Goal: Transaction & Acquisition: Download file/media

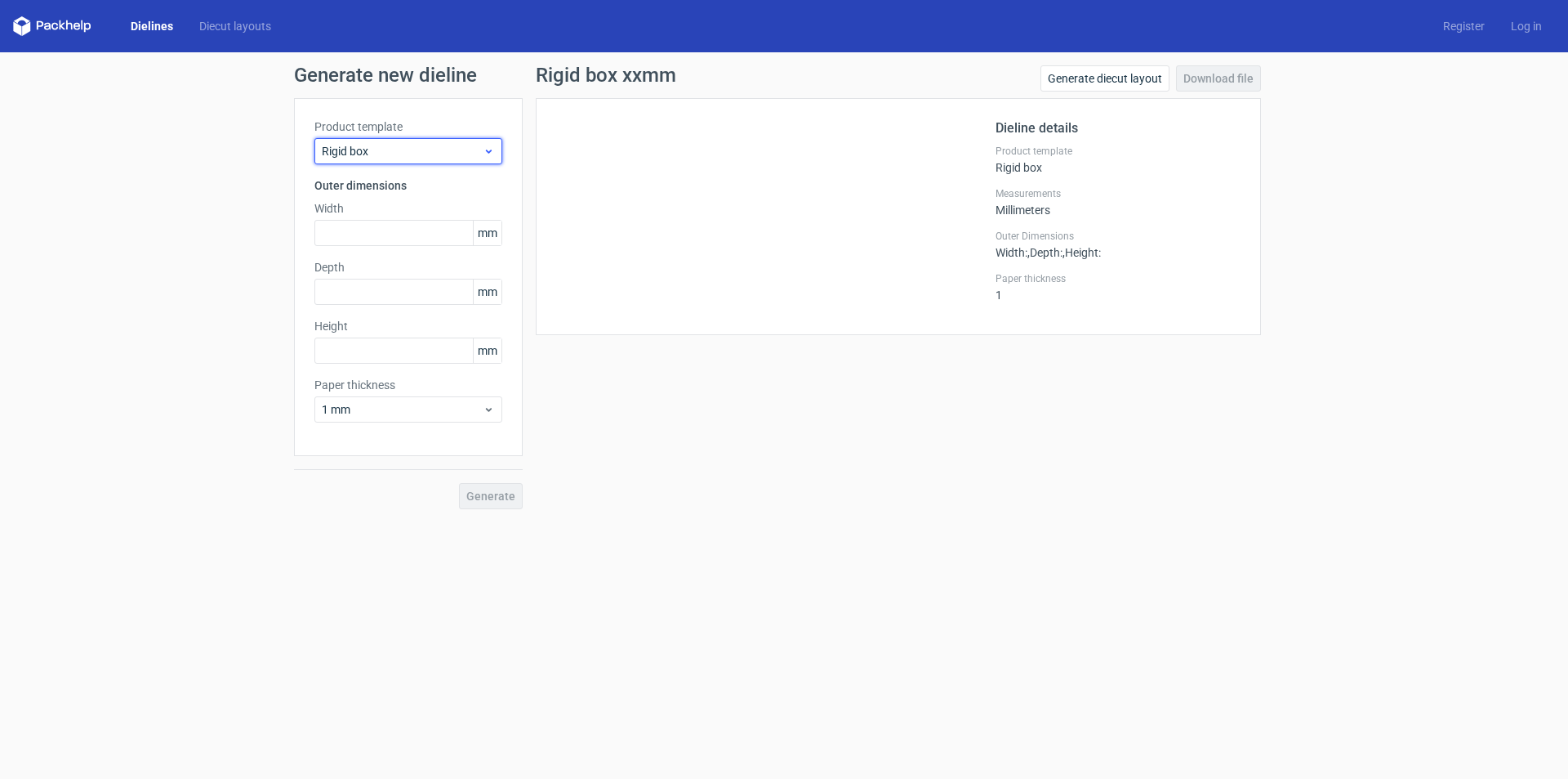
click at [393, 148] on span "Rigid box" at bounding box center [402, 152] width 161 height 17
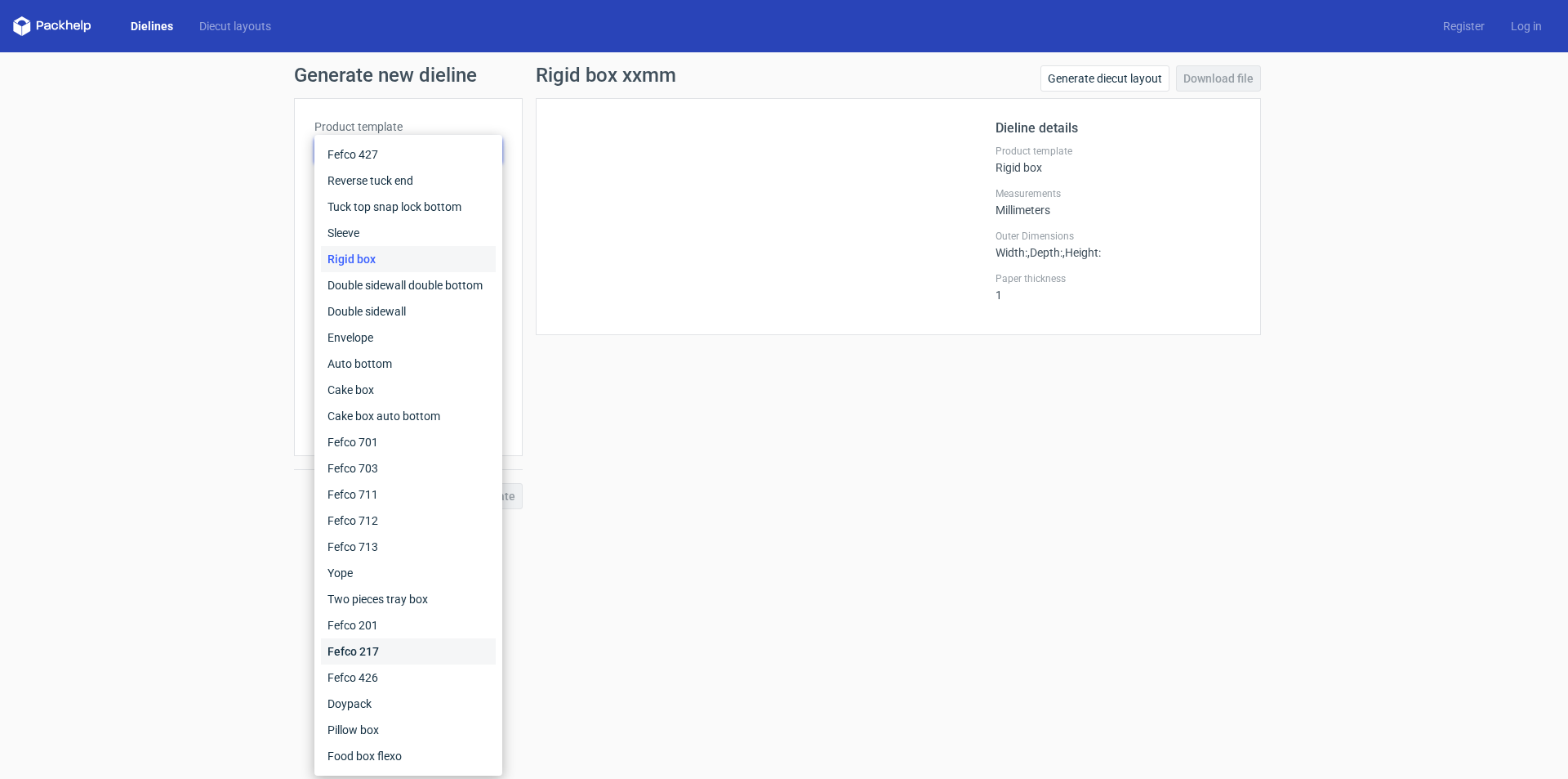
click at [387, 650] on div "Fefco 217" at bounding box center [408, 651] width 175 height 27
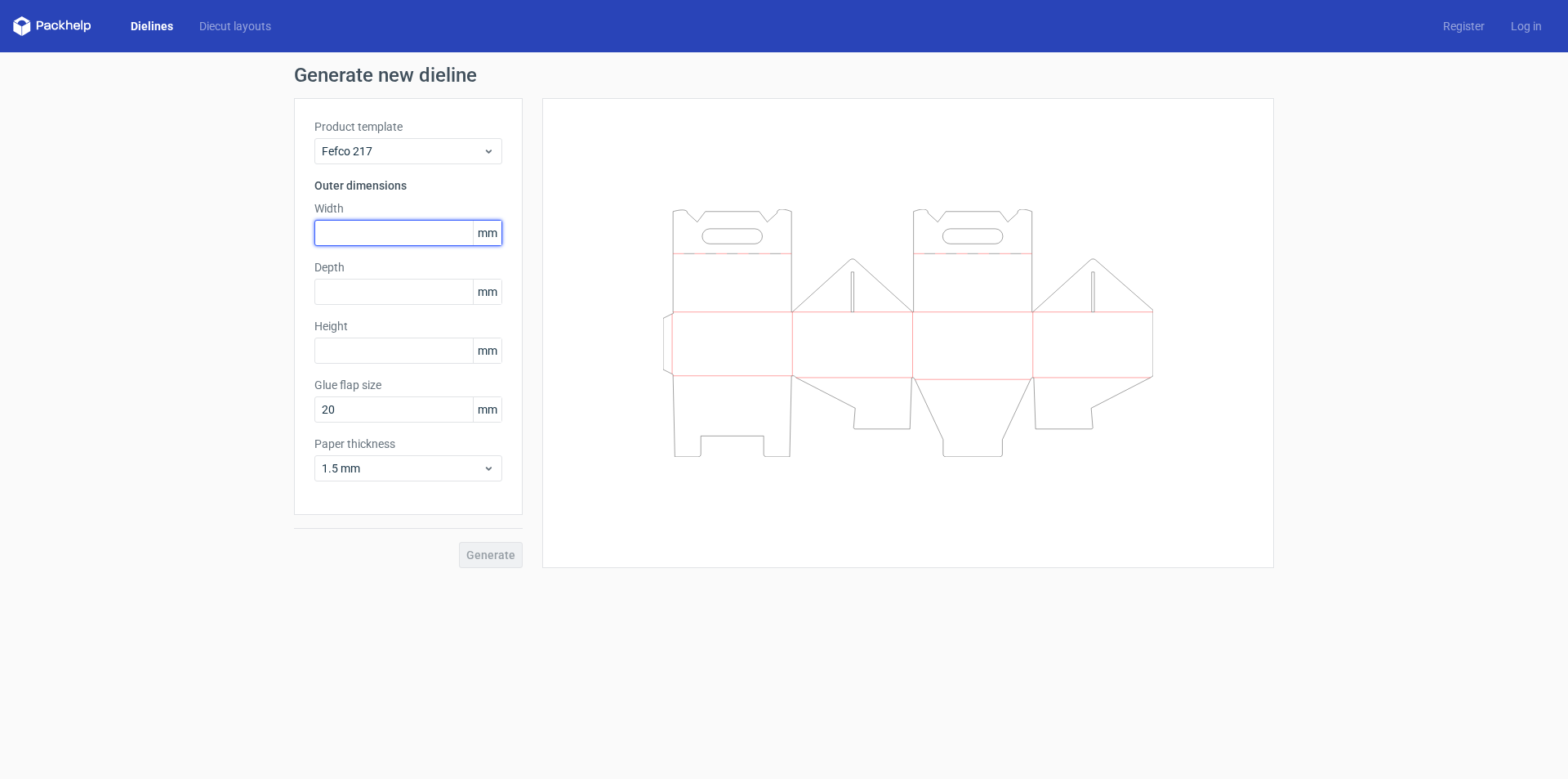
click at [419, 231] on input "text" at bounding box center [408, 233] width 188 height 27
type input "289"
click at [348, 290] on input "text" at bounding box center [408, 292] width 188 height 27
type input "173"
click at [349, 353] on input "text" at bounding box center [408, 351] width 188 height 27
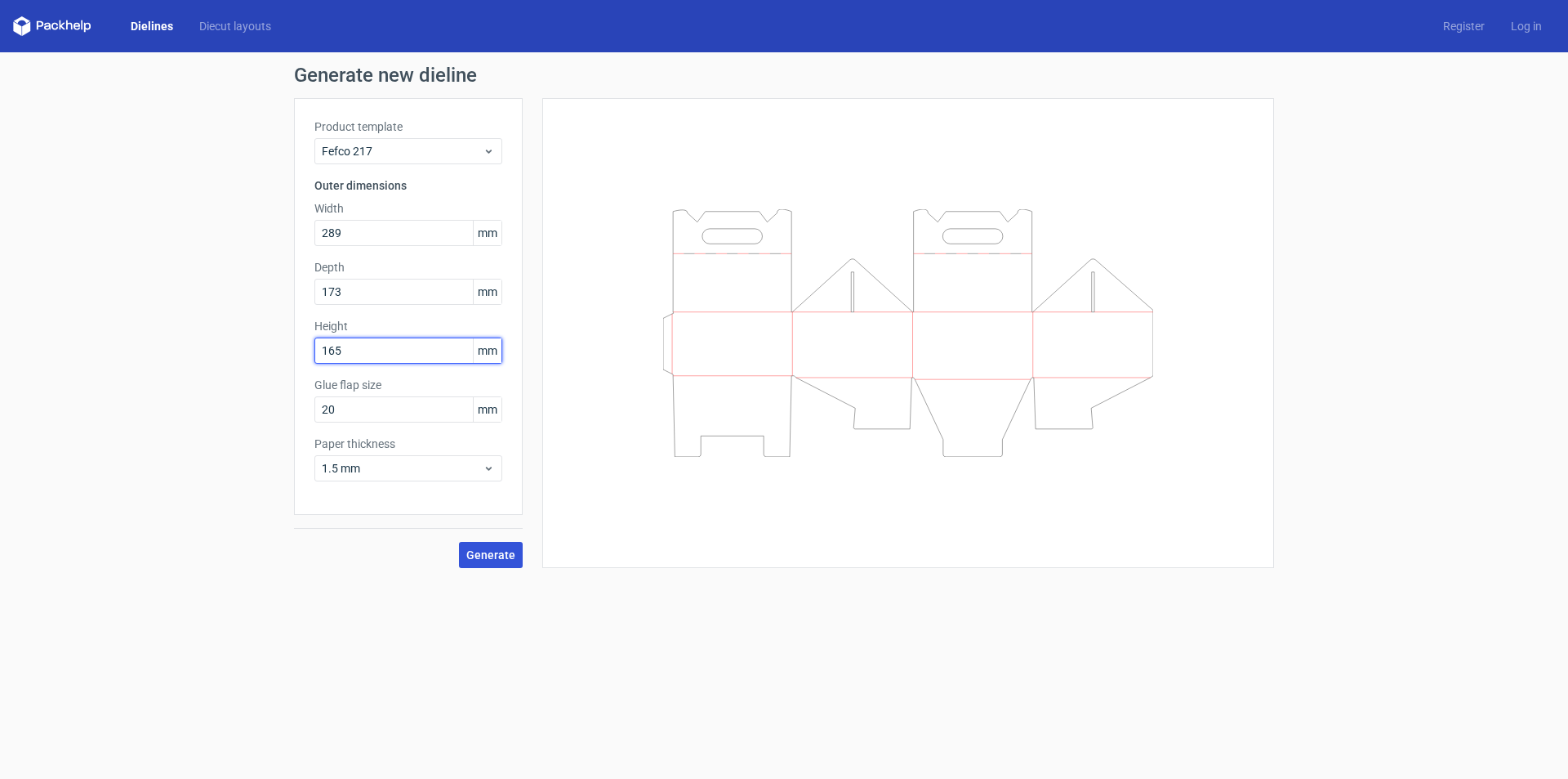
type input "165"
click at [513, 564] on button "Generate" at bounding box center [490, 555] width 64 height 27
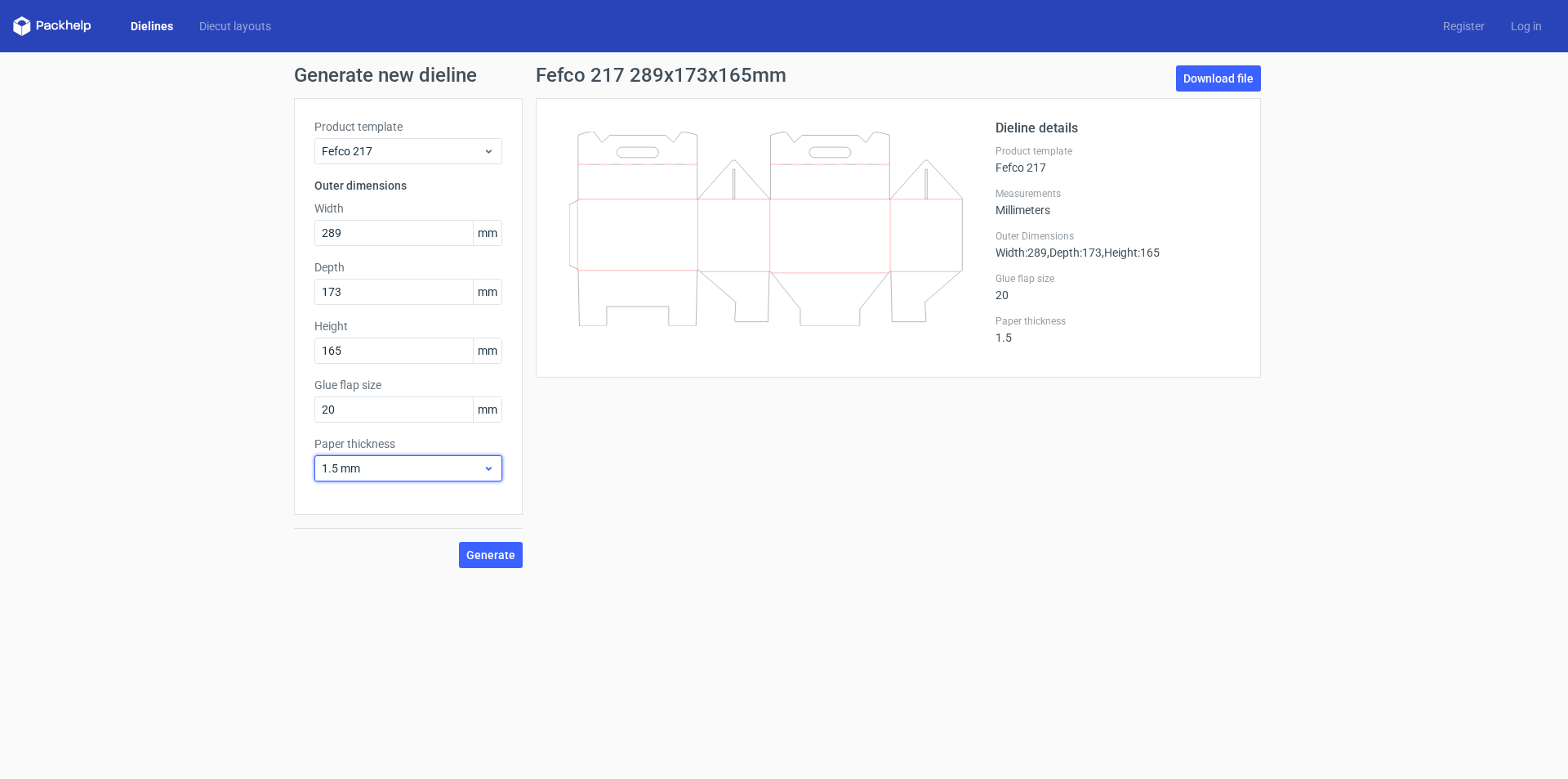
click at [486, 471] on icon at bounding box center [489, 468] width 12 height 13
click at [374, 620] on div "3 mm" at bounding box center [408, 609] width 175 height 27
click at [493, 550] on span "Generate" at bounding box center [490, 555] width 49 height 12
click at [1238, 70] on link "Download file" at bounding box center [1218, 79] width 85 height 27
